Goal: Task Accomplishment & Management: Manage account settings

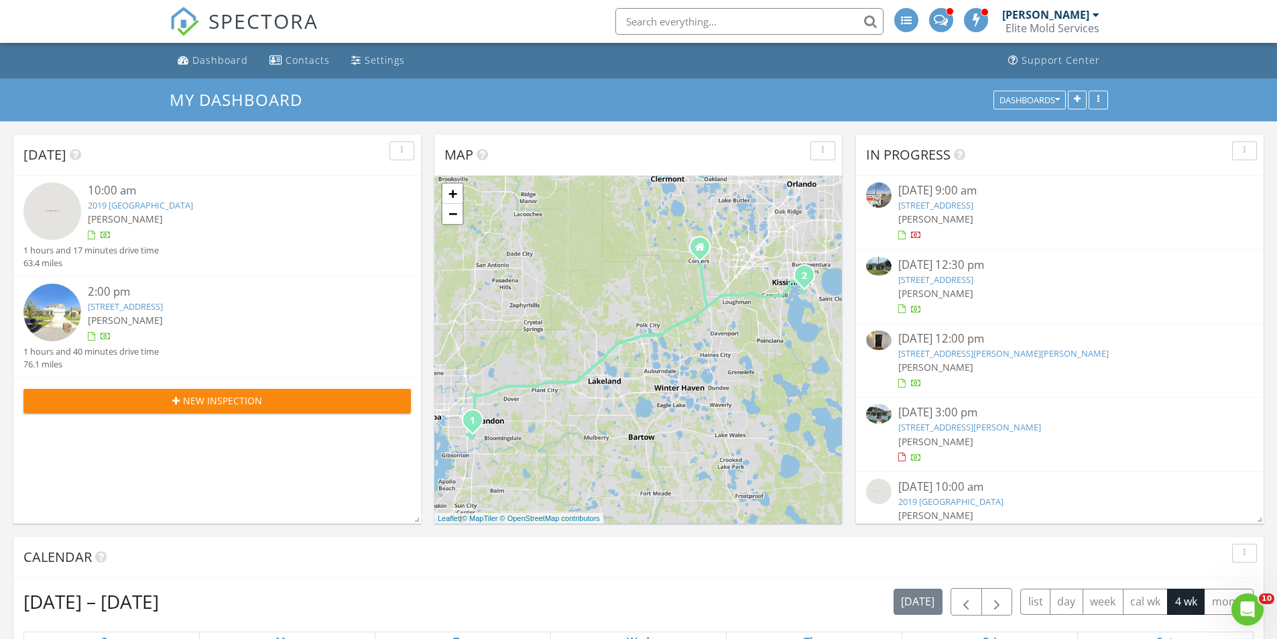
click at [939, 355] on link "13748 Hartle Groves Pl 110, Clermont, FL 34711" at bounding box center [1003, 353] width 210 height 12
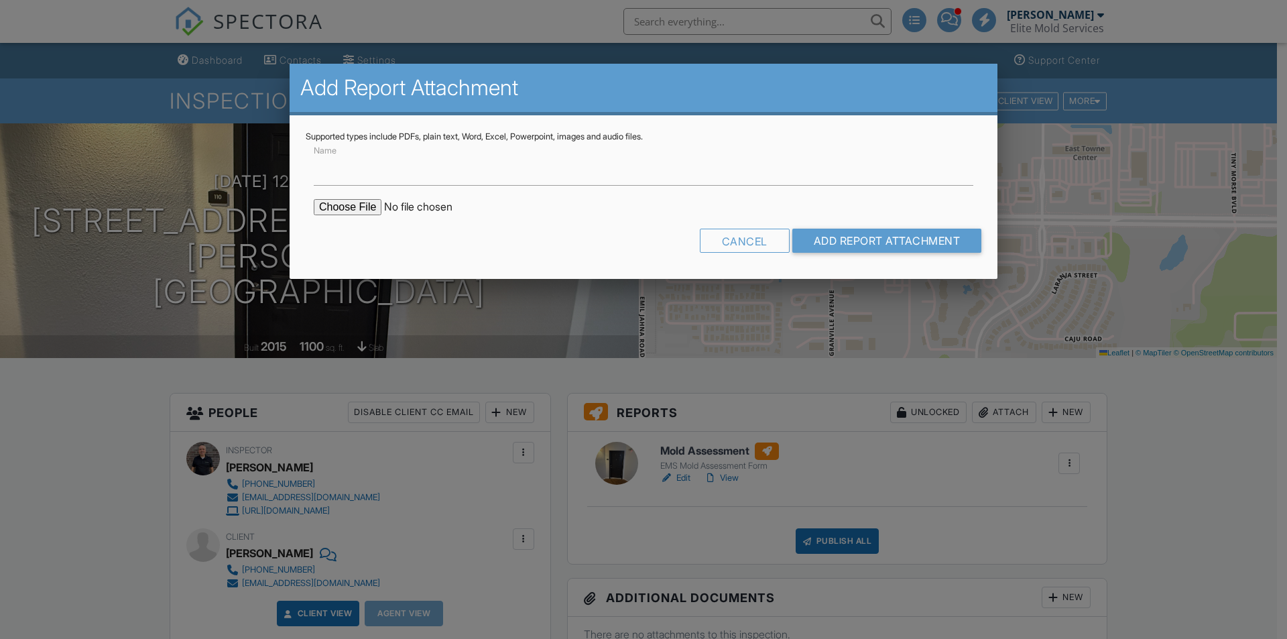
click at [338, 205] on input "file" at bounding box center [428, 207] width 228 height 16
type input "C:\fakepath\Project-4202333_13748 Hartle Groves Pl 110, Clermont, FL 34711.pdf"
click at [562, 176] on input "Name" at bounding box center [643, 169] width 659 height 33
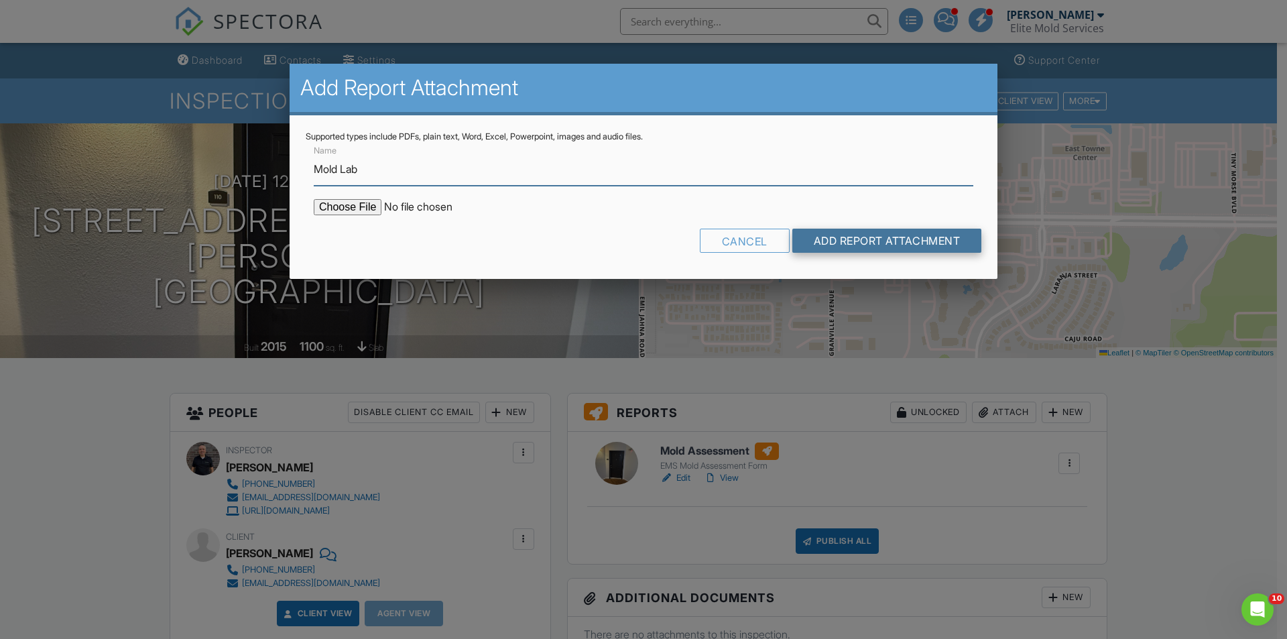
type input "Mold Lab"
click at [848, 241] on input "Add Report Attachment" at bounding box center [887, 241] width 190 height 24
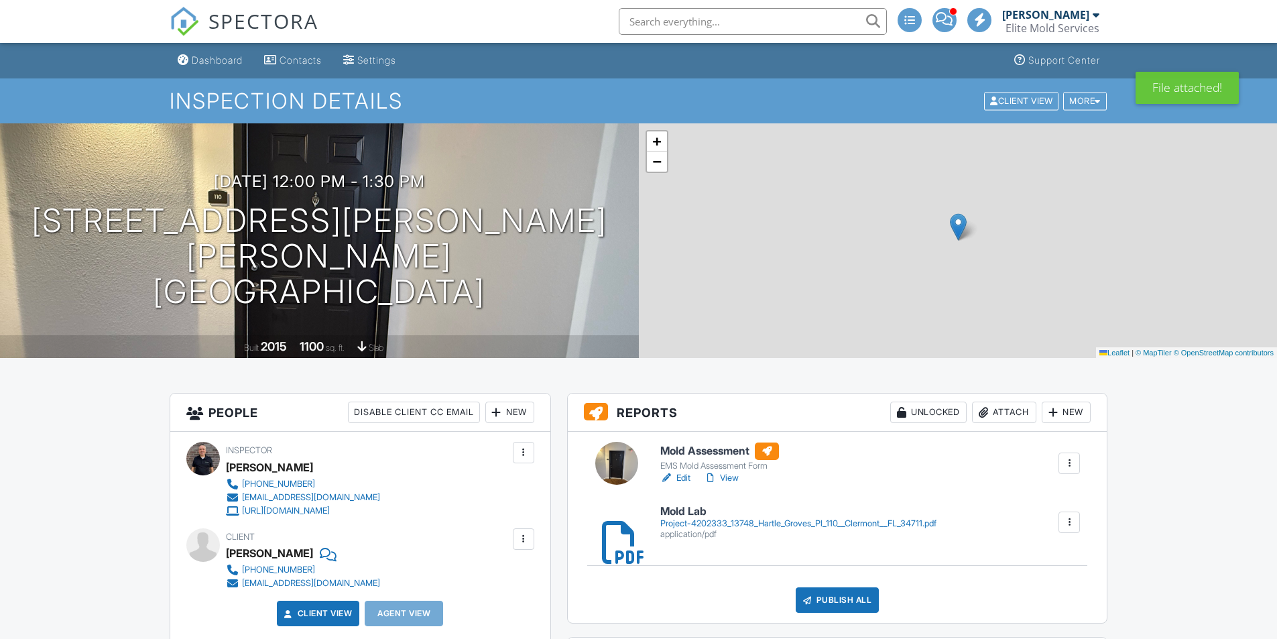
scroll to position [335, 0]
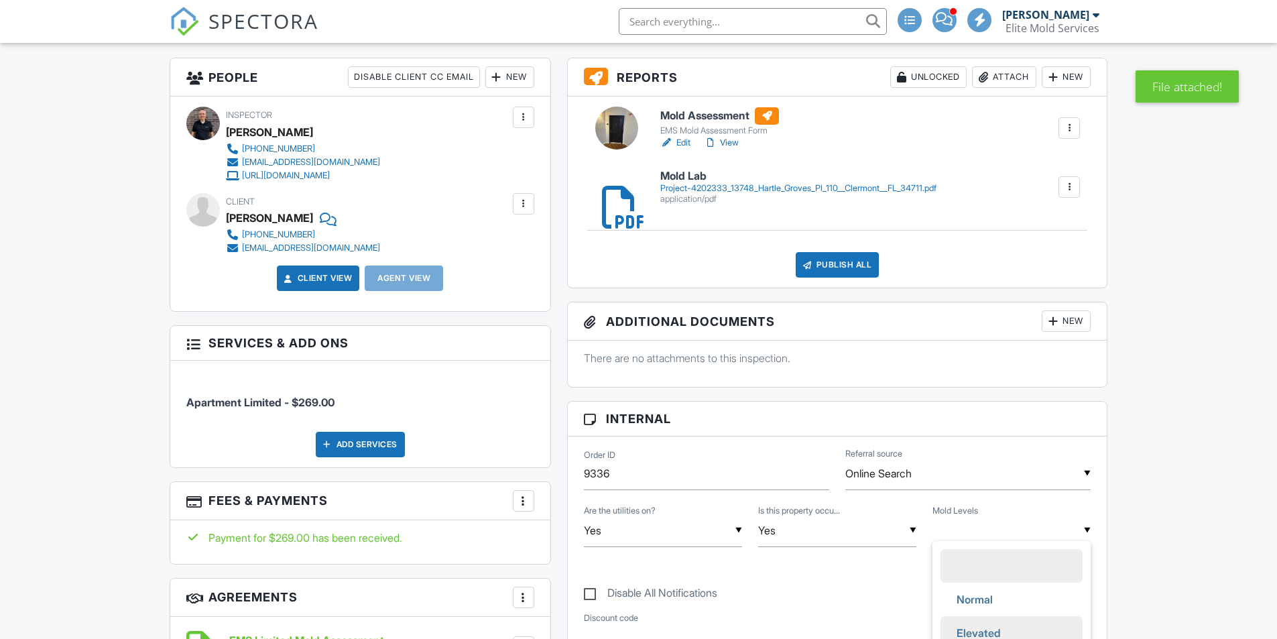
click at [1000, 631] on span "Elevated" at bounding box center [979, 633] width 66 height 34
type input "Elevated"
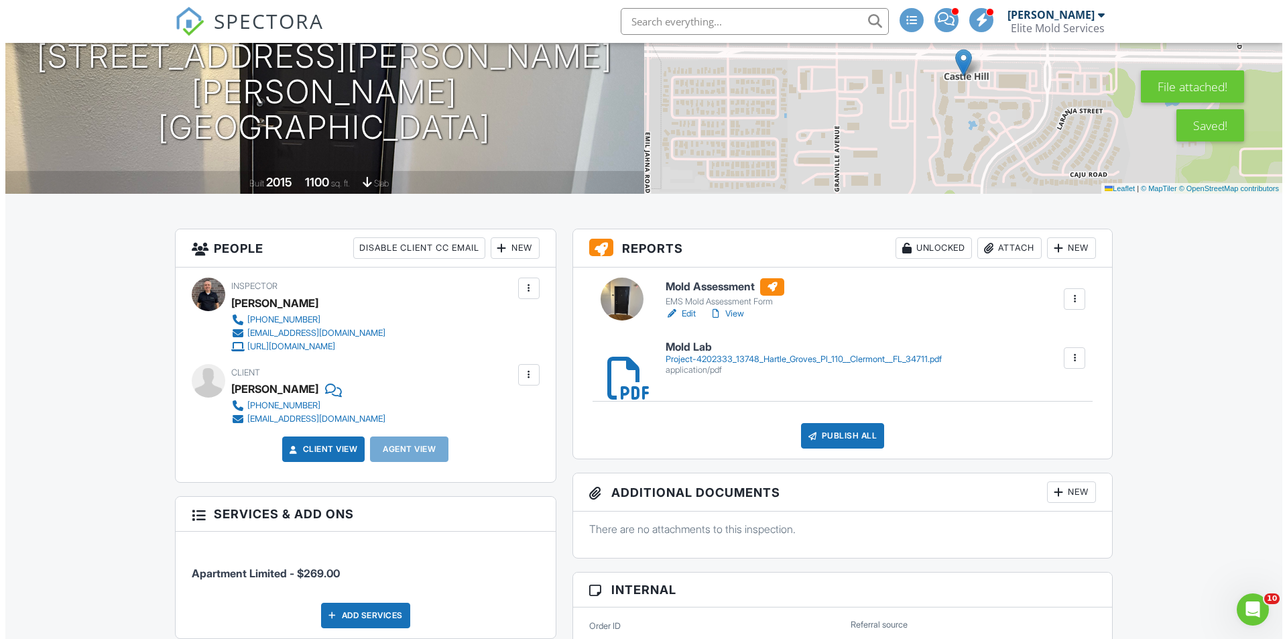
scroll to position [134, 0]
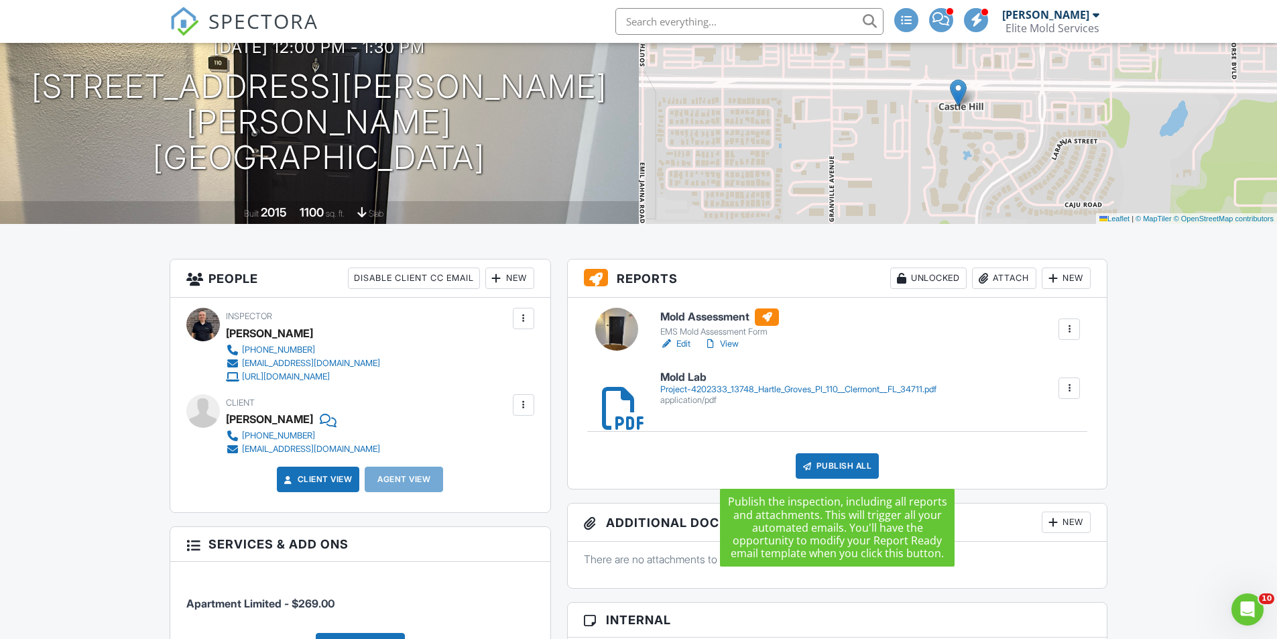
click at [846, 462] on div "Publish All" at bounding box center [837, 465] width 84 height 25
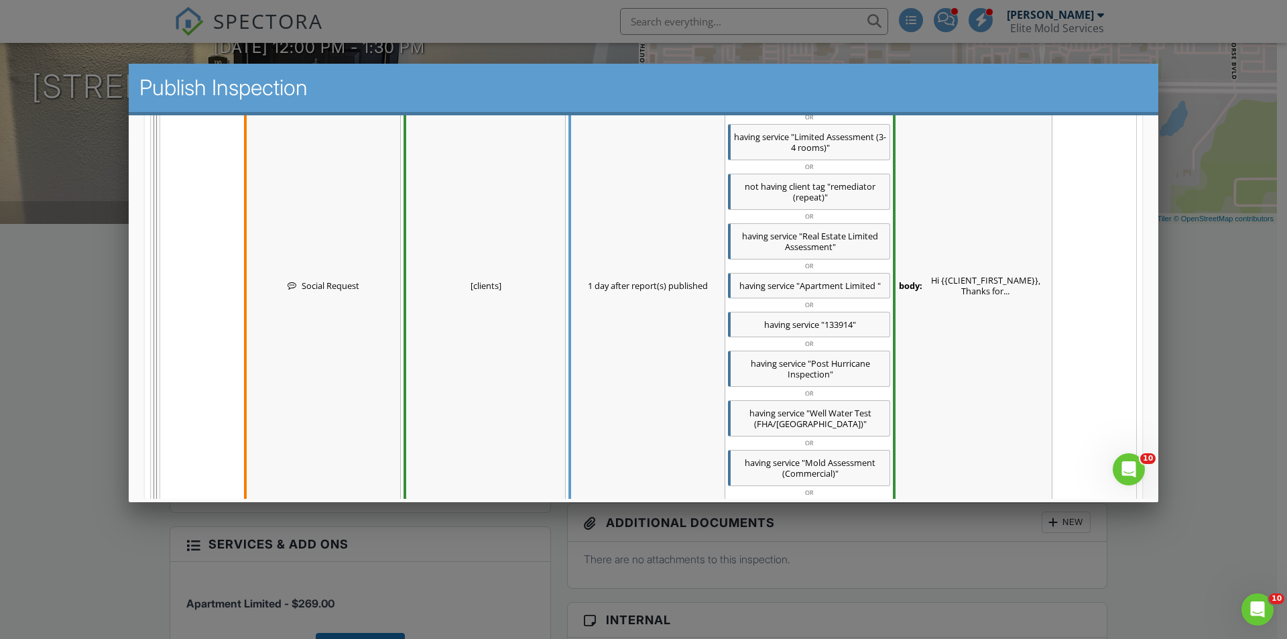
scroll to position [730, 0]
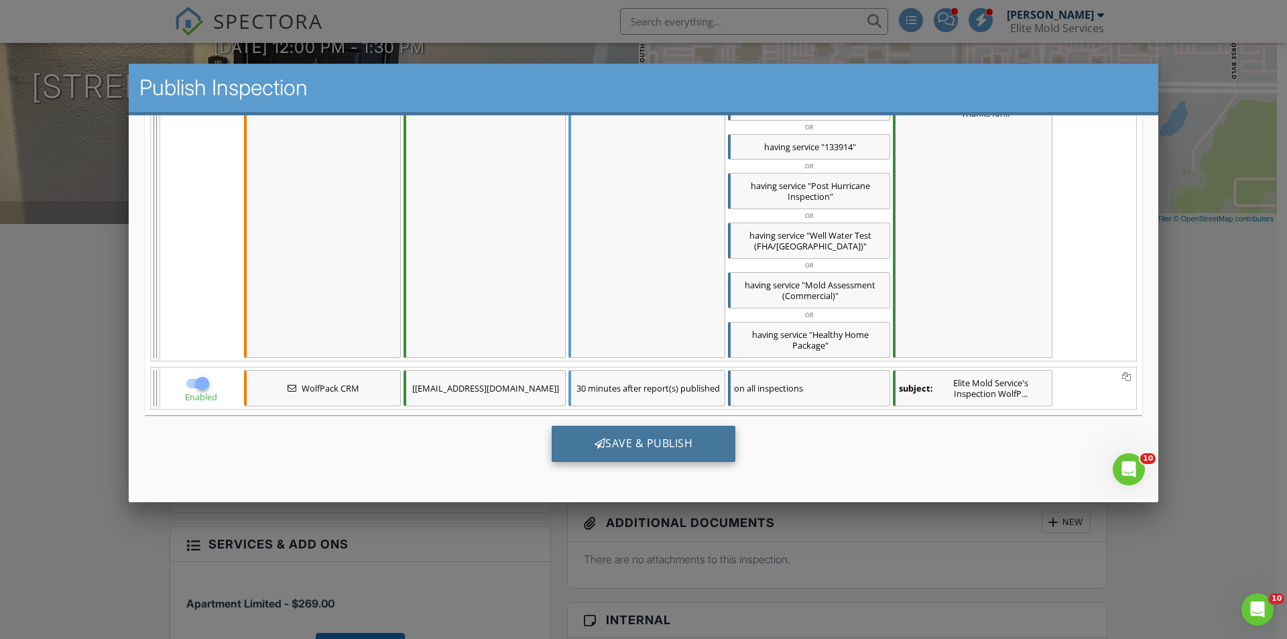
click at [650, 442] on div "Save & Publish" at bounding box center [644, 444] width 184 height 36
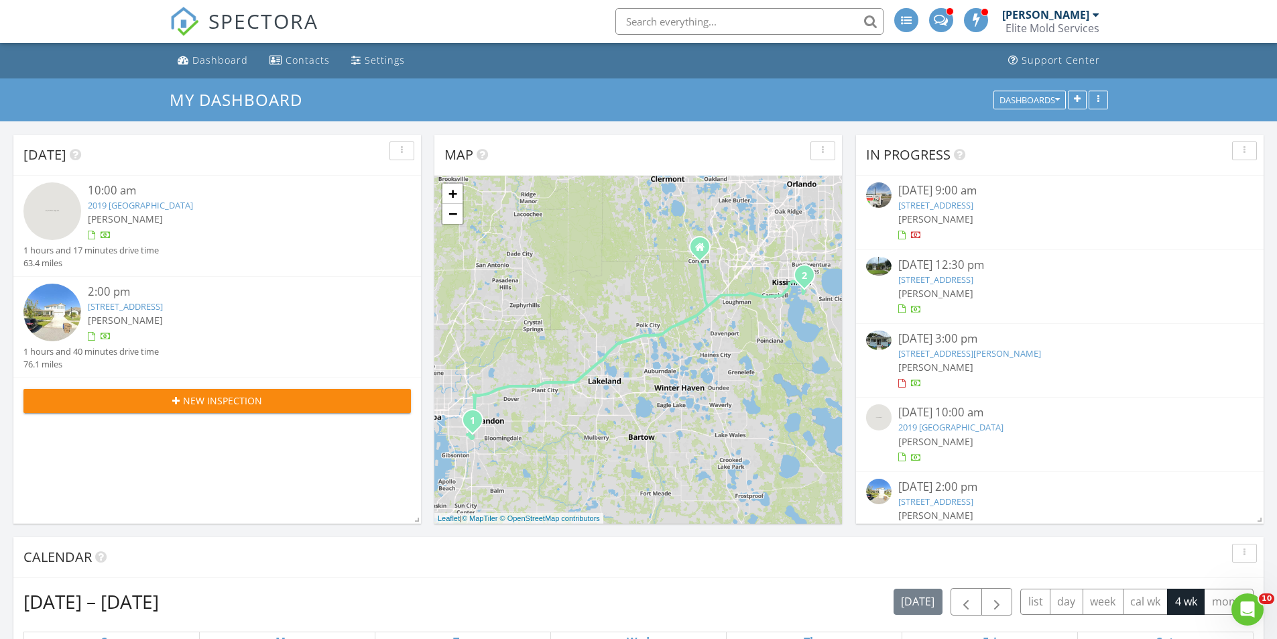
click at [936, 350] on link "315 E Livingston St, Orlando, FL 32801" at bounding box center [969, 353] width 143 height 12
click at [981, 352] on link "315 E Livingston St, Orlando, FL 32801" at bounding box center [969, 353] width 143 height 12
click at [953, 358] on link "315 E Livingston St, Orlando, FL 32801" at bounding box center [969, 353] width 143 height 12
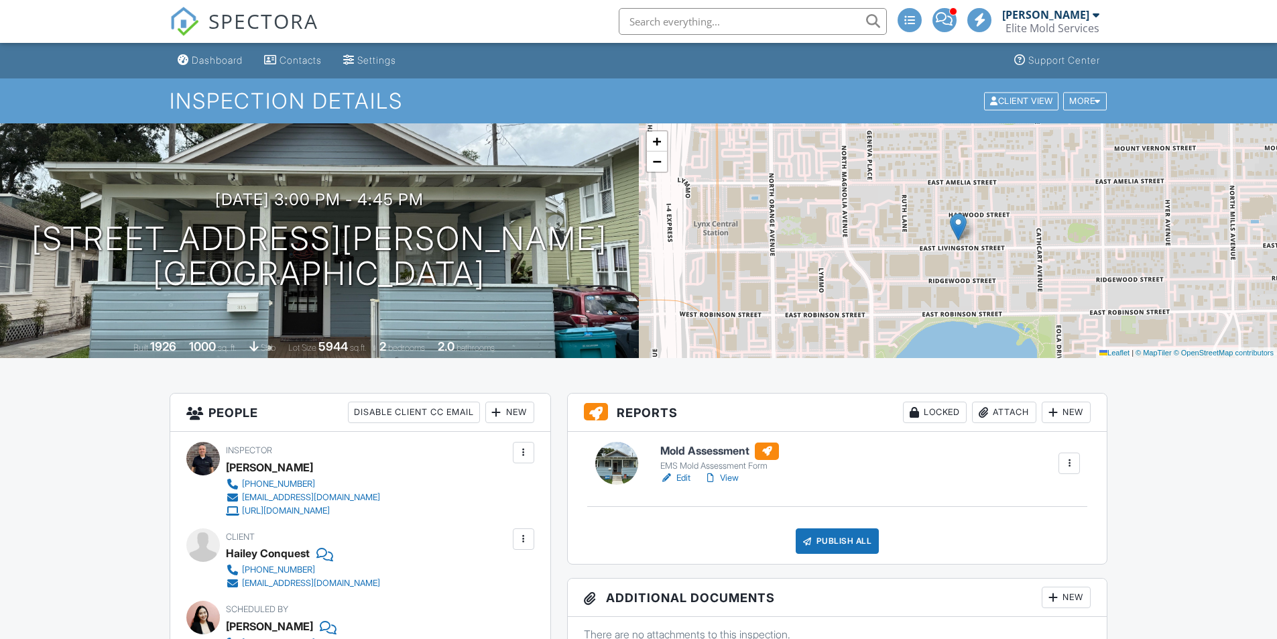
click at [1006, 409] on div "Attach" at bounding box center [1004, 411] width 64 height 21
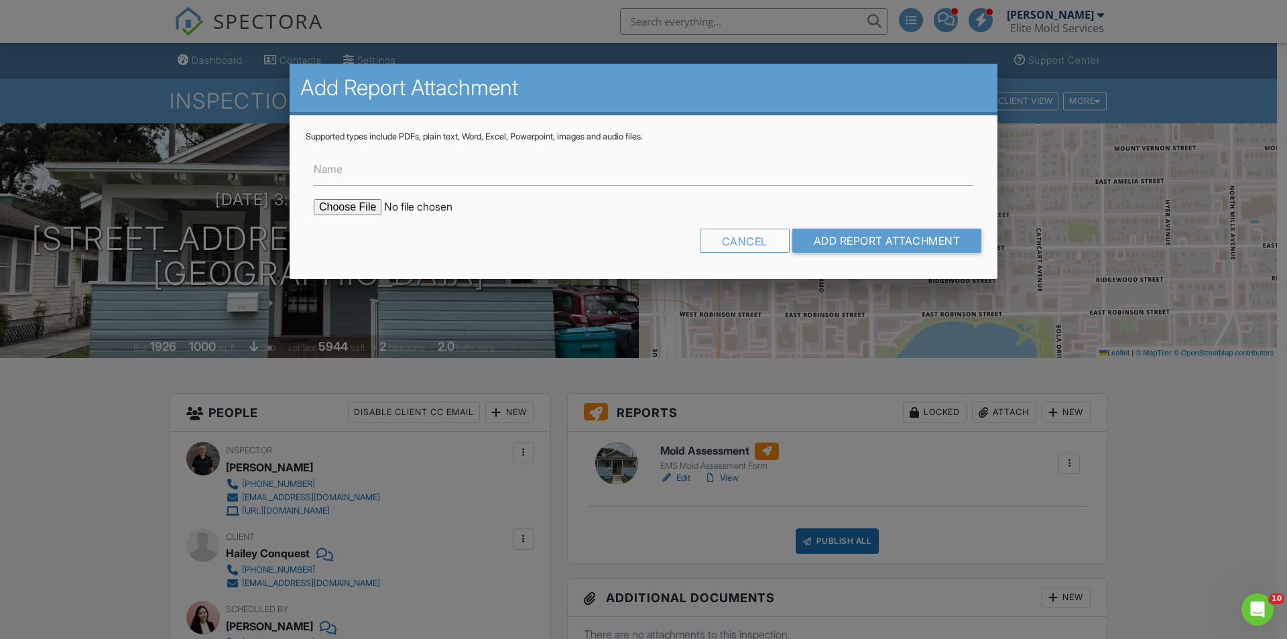
click at [349, 206] on input "file" at bounding box center [428, 207] width 228 height 16
click at [757, 246] on div "Cancel" at bounding box center [745, 241] width 90 height 24
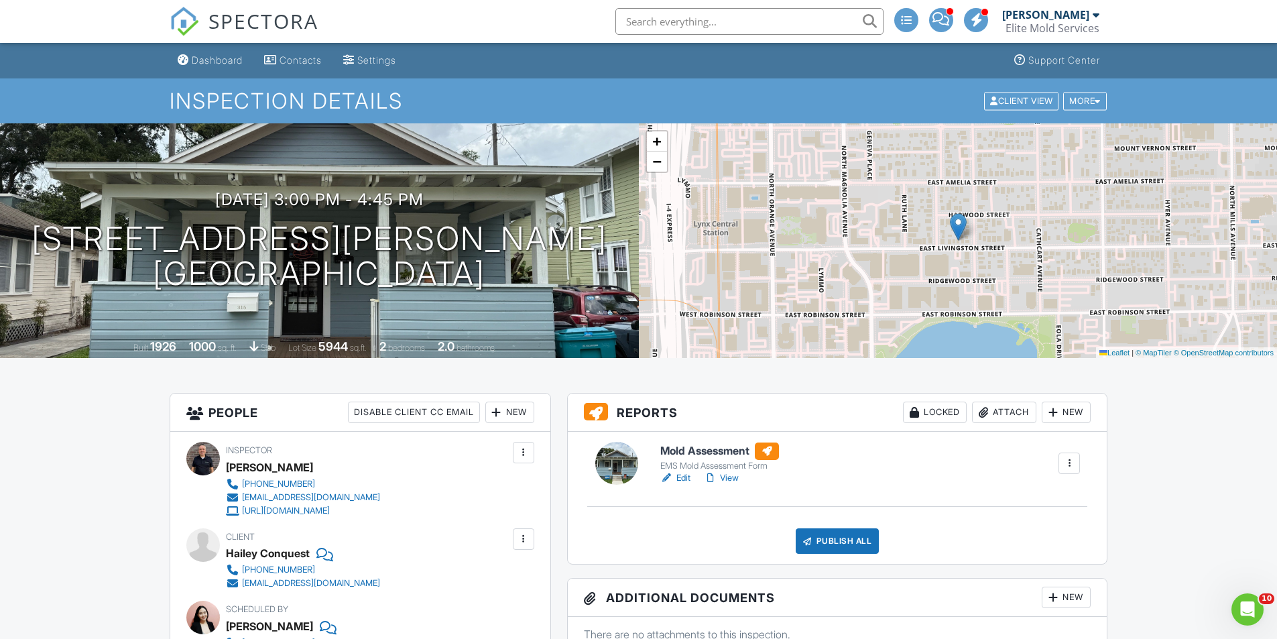
click at [1009, 409] on div "Attach" at bounding box center [1004, 411] width 64 height 21
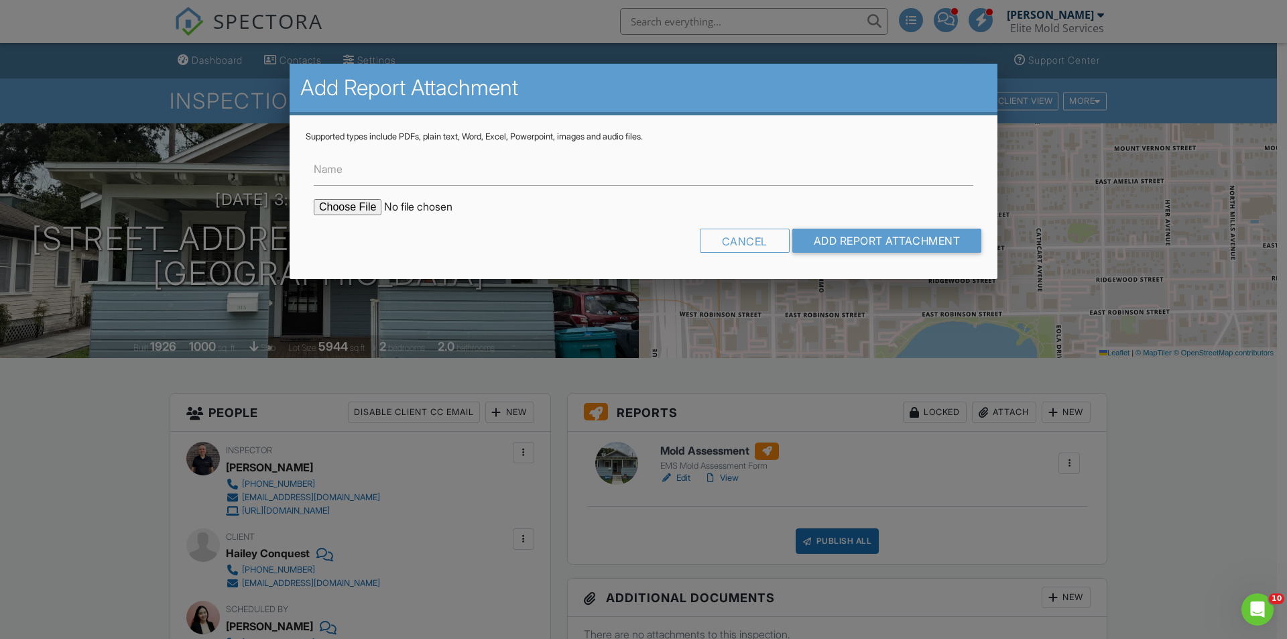
click at [354, 206] on input "file" at bounding box center [428, 207] width 228 height 16
type input "C:\fakepath\Project-4203072_315 E Livingston St, Orlando, FL 32801.pdf"
click at [529, 174] on input "Name" at bounding box center [643, 169] width 659 height 33
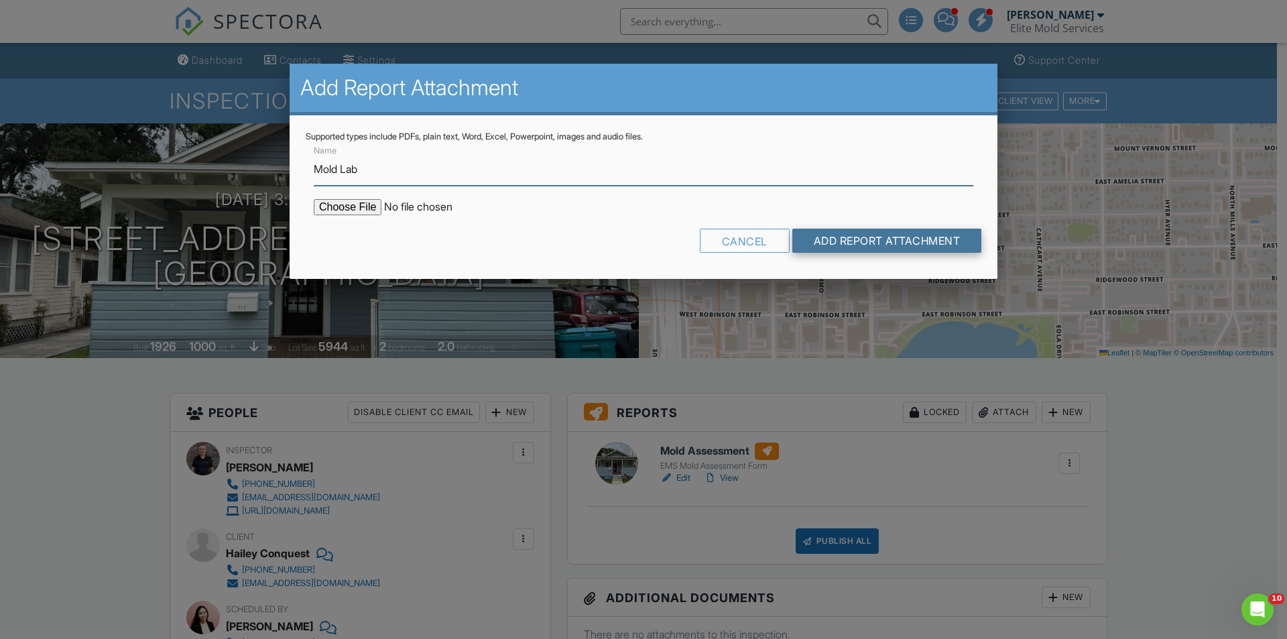
type input "Mold Lab"
click at [883, 245] on input "Add Report Attachment" at bounding box center [887, 241] width 190 height 24
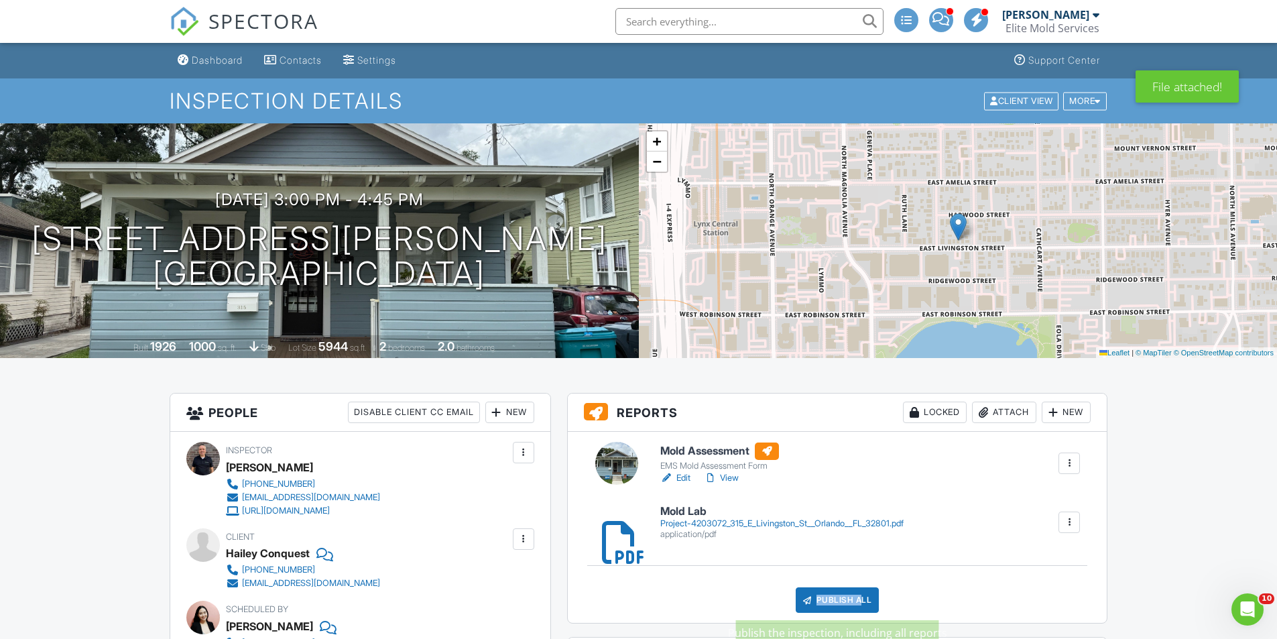
drag, startPoint x: 854, startPoint y: 600, endPoint x: 967, endPoint y: 576, distance: 115.0
click at [967, 576] on div "Mold Assessment EMS Mold Assessment Form Edit View Quick Publish Copy Delete Mo…" at bounding box center [837, 527] width 539 height 191
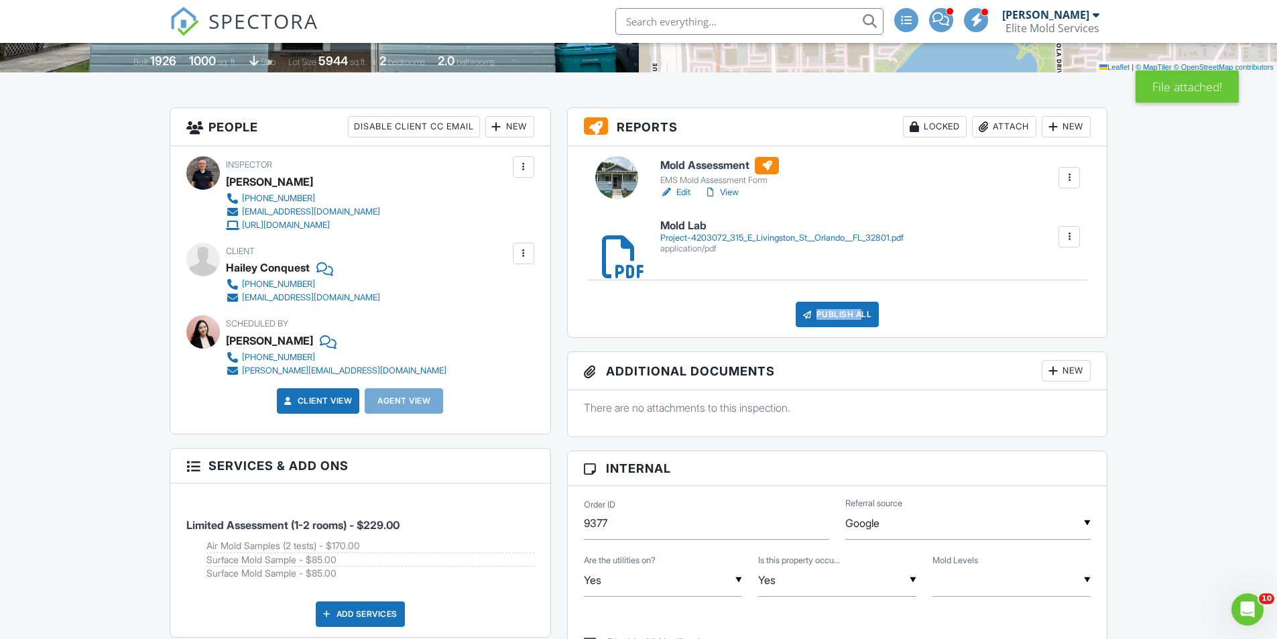
scroll to position [335, 0]
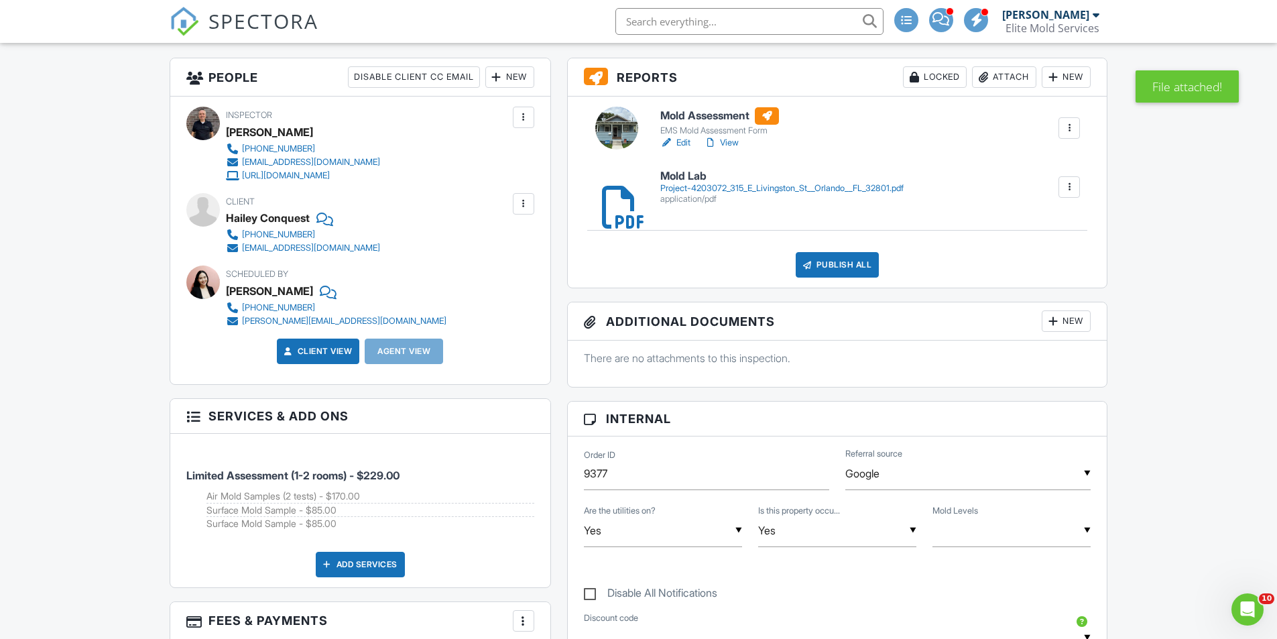
click at [1087, 527] on input "text" at bounding box center [1011, 530] width 158 height 33
click at [1011, 625] on span "Elevated" at bounding box center [979, 633] width 66 height 34
type input "Elevated"
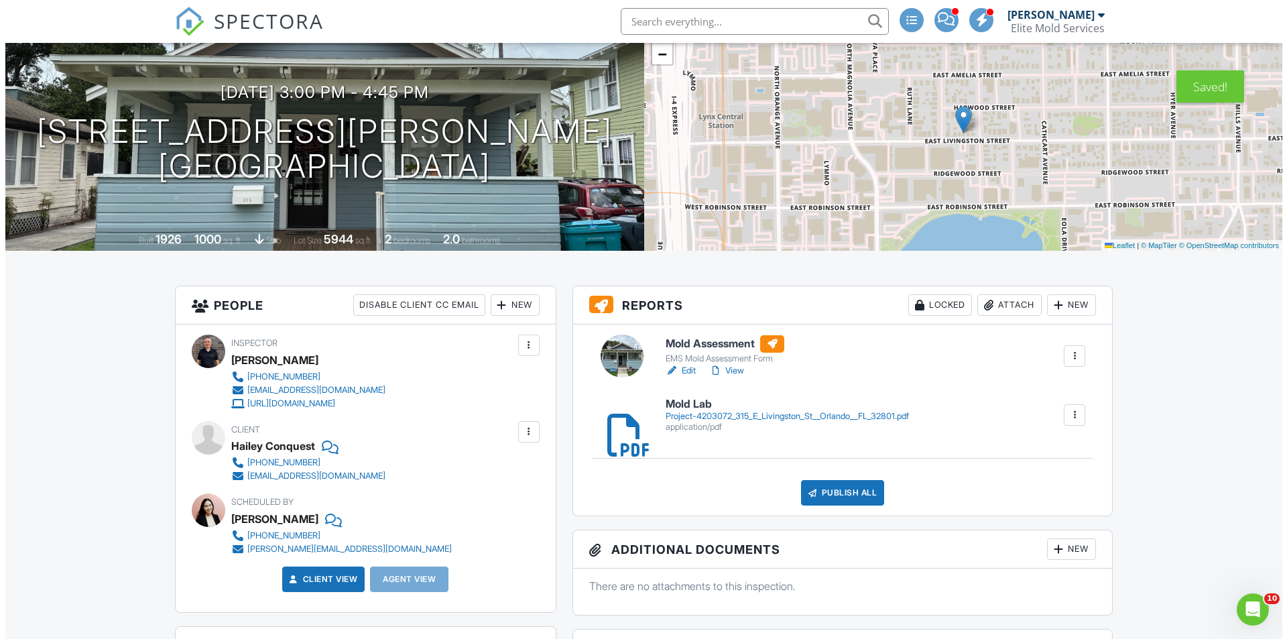
scroll to position [0, 0]
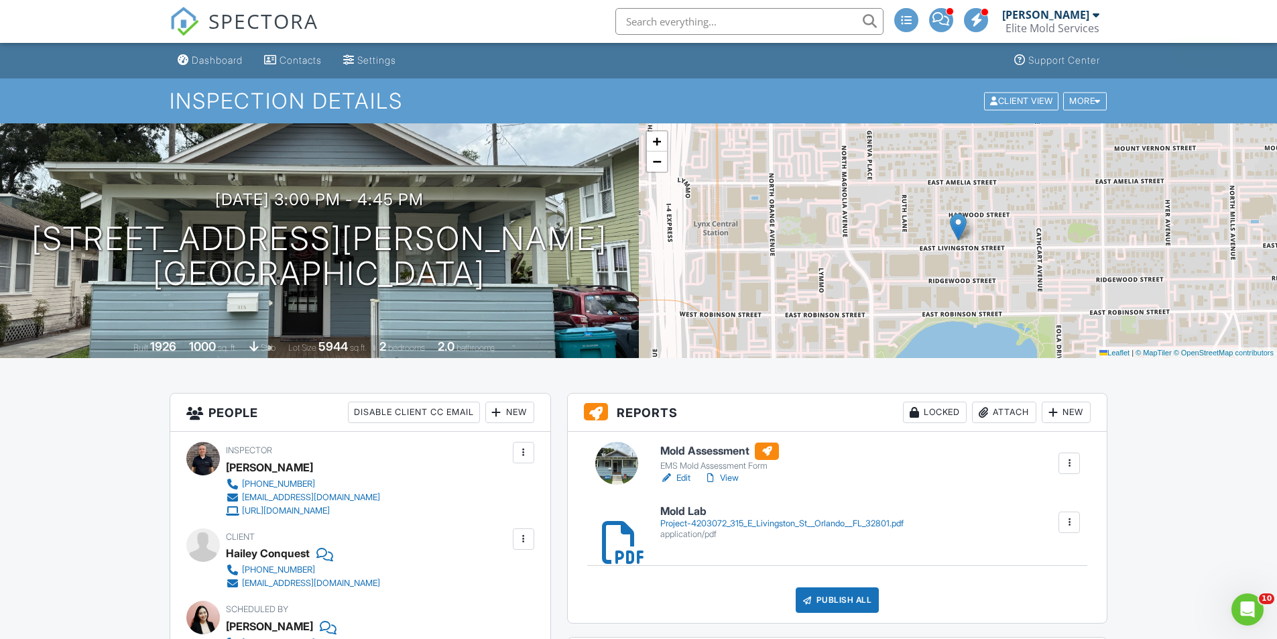
click at [828, 596] on div "Publish All" at bounding box center [837, 599] width 84 height 25
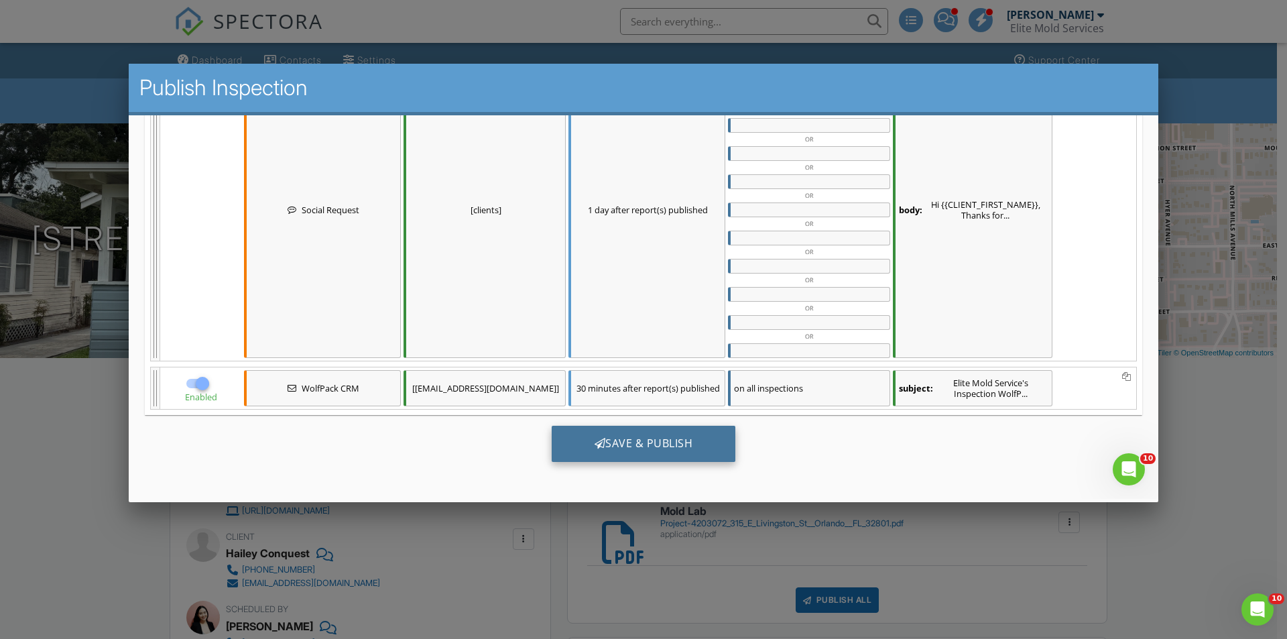
click at [639, 446] on div "Save & Publish" at bounding box center [644, 444] width 184 height 36
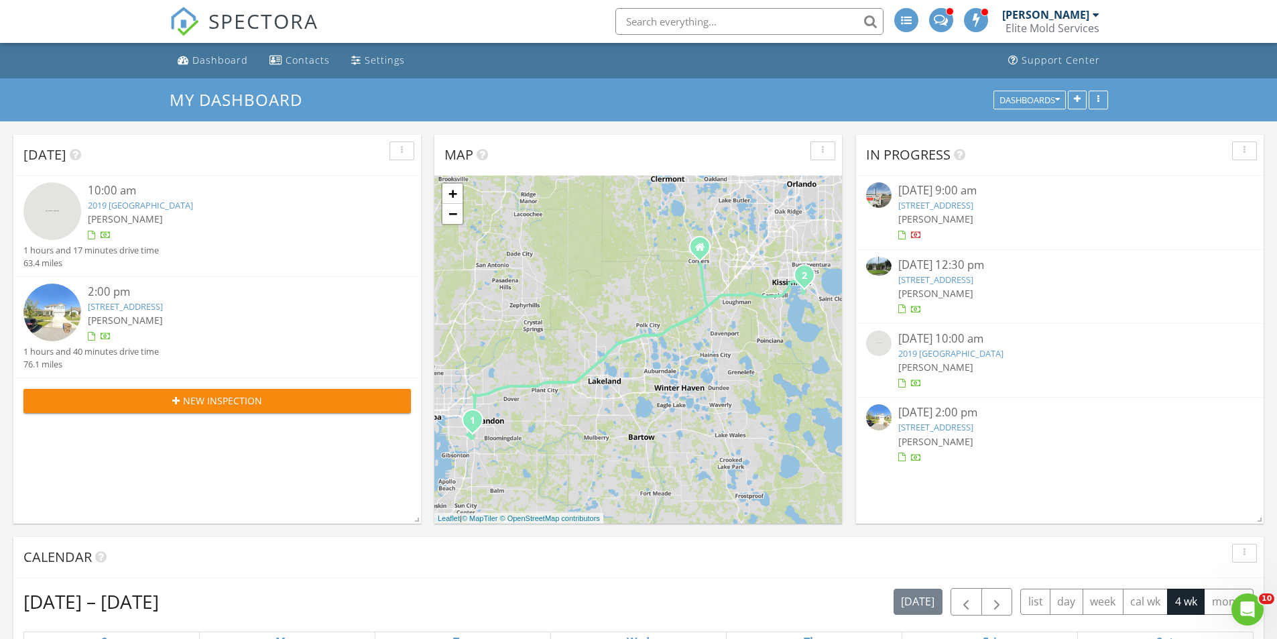
click at [973, 279] on link "[STREET_ADDRESS]" at bounding box center [935, 279] width 75 height 12
